Goal: Transaction & Acquisition: Download file/media

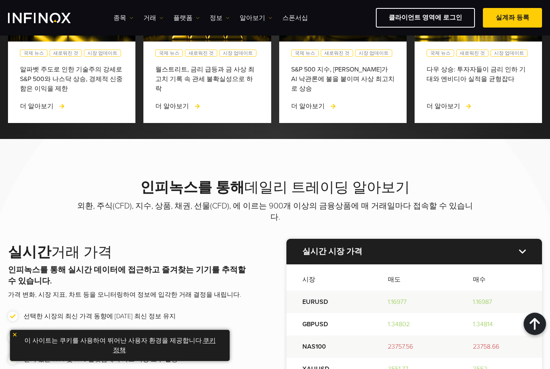
scroll to position [879, 0]
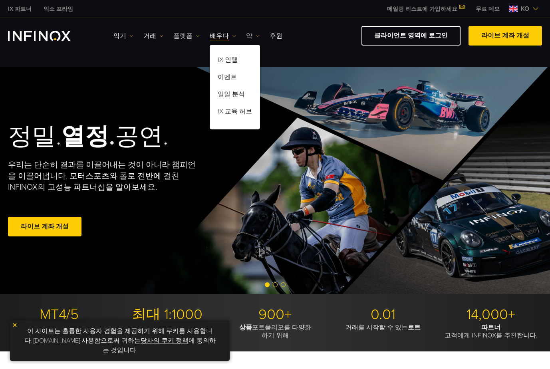
click at [189, 33] on font "플랫폼" at bounding box center [182, 36] width 19 height 10
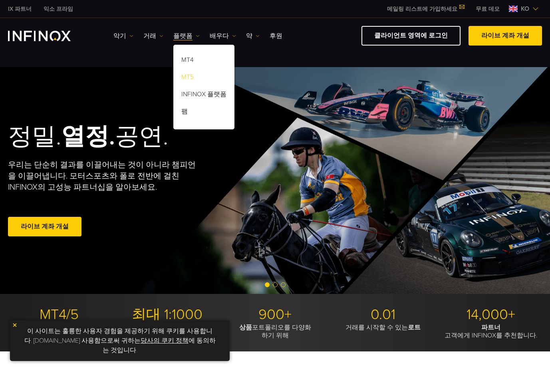
click at [199, 78] on link "MT5" at bounding box center [203, 78] width 61 height 17
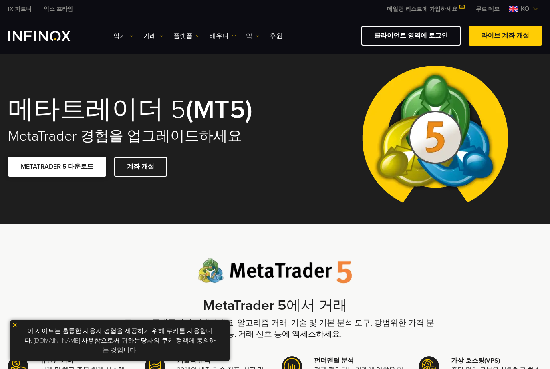
click at [57, 167] on span at bounding box center [57, 167] width 0 height 0
